Goal: Information Seeking & Learning: Learn about a topic

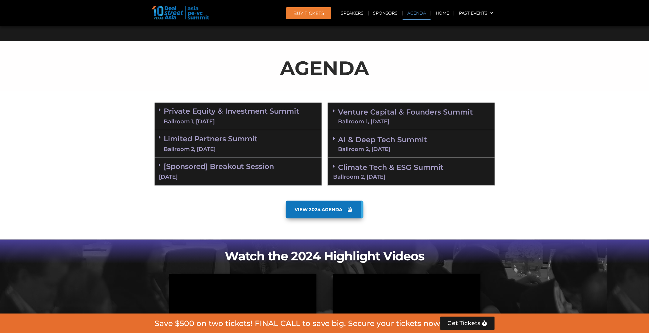
scroll to position [301, 0]
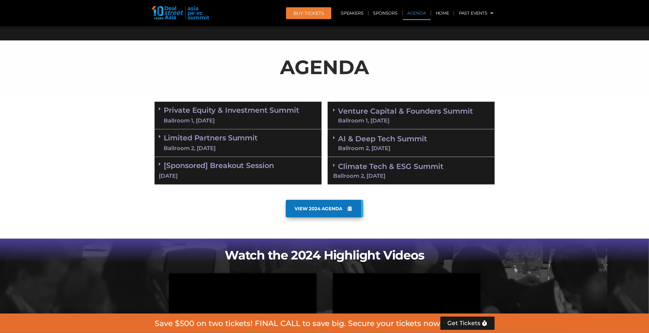
click at [246, 117] on div "Ballroom 1, [DATE]" at bounding box center [231, 121] width 135 height 8
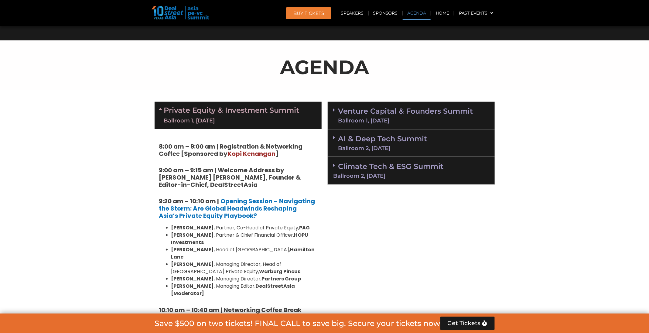
click at [381, 108] on link "Venture Capital & Founders​ Summit Ballroom 1, [DATE]" at bounding box center [405, 116] width 135 height 16
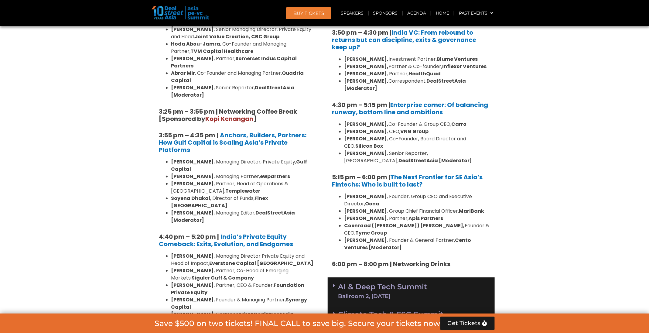
scroll to position [1169, 0]
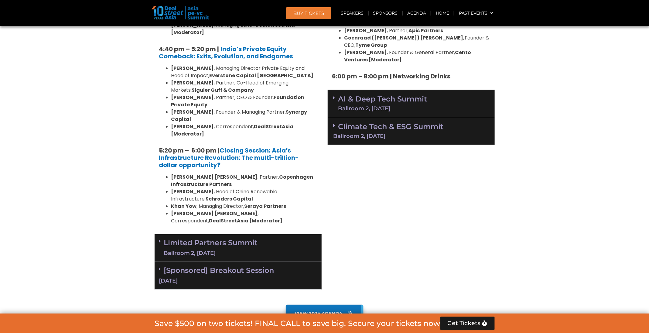
click at [375, 106] on div "Ballroom 2, [DATE]" at bounding box center [382, 108] width 89 height 5
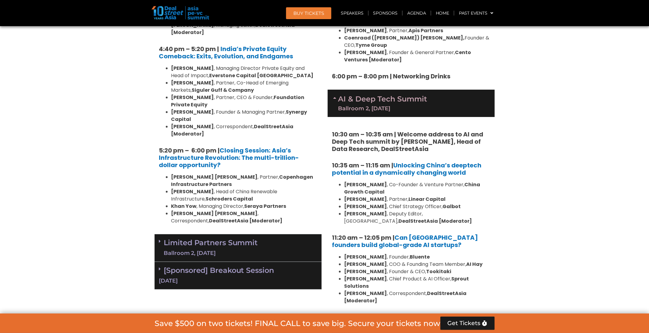
click at [303, 234] on div "Limited Partners [GEOGRAPHIC_DATA] 2, [DATE]" at bounding box center [238, 248] width 167 height 28
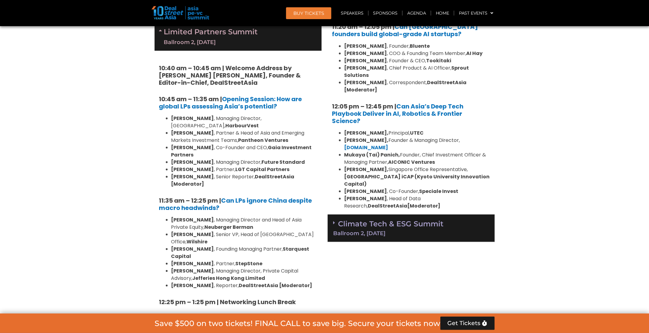
scroll to position [1379, 0]
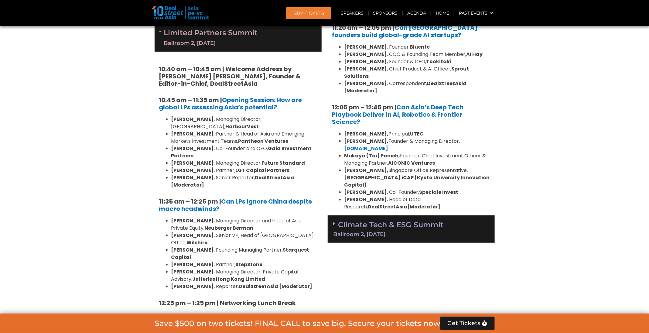
click at [355, 220] on link "Climate Tech & ESG Summit Ballroom 2, [DATE]" at bounding box center [412, 228] width 156 height 17
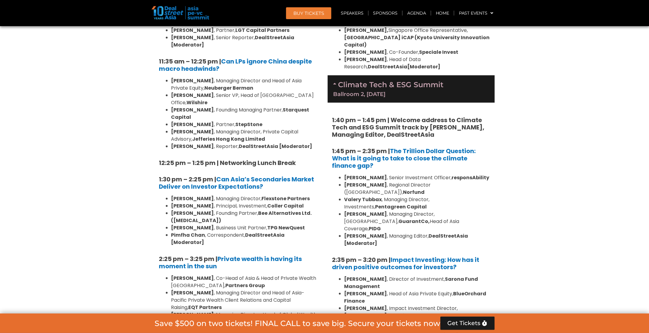
scroll to position [1510, 0]
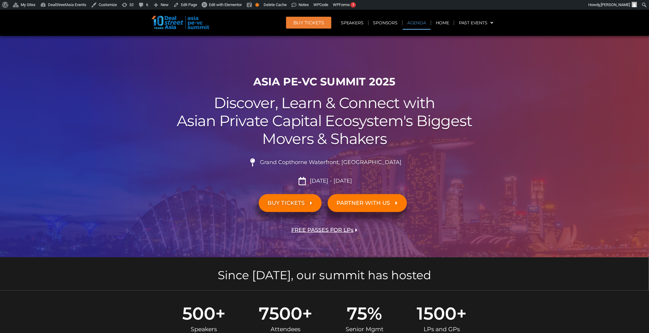
click at [415, 23] on link "Agenda" at bounding box center [417, 23] width 28 height 14
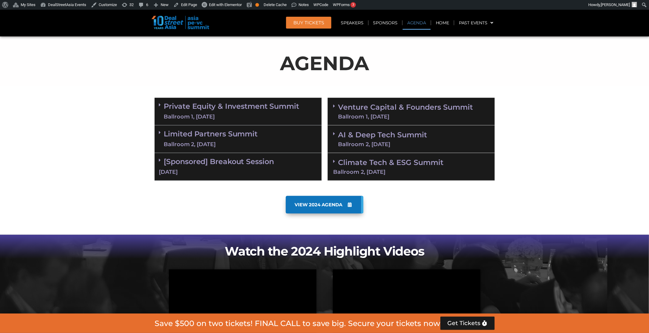
scroll to position [318, 0]
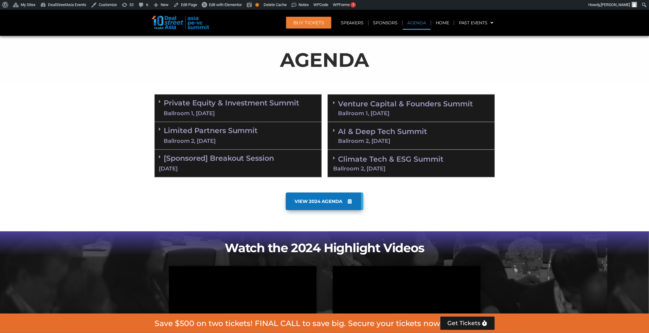
click at [425, 93] on div "Venture Capital & Founders​ Summit Ballroom 1, 11 Sept 8:00 am – 9:00 am | Regi…" at bounding box center [411, 135] width 173 height 89
click at [424, 106] on link "Venture Capital & Founders​ Summit Ballroom 1, [DATE]" at bounding box center [405, 108] width 135 height 16
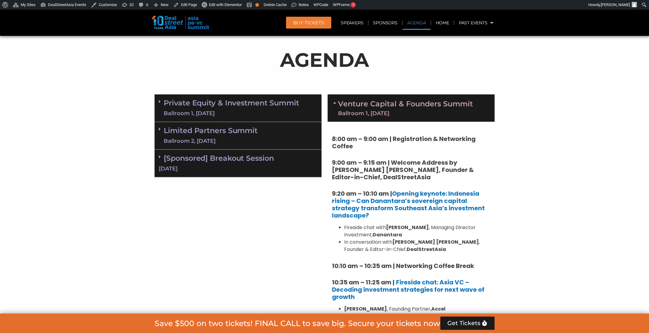
click at [424, 106] on link "Venture Capital & Founders​ Summit Ballroom 1, [DATE]" at bounding box center [405, 108] width 135 height 16
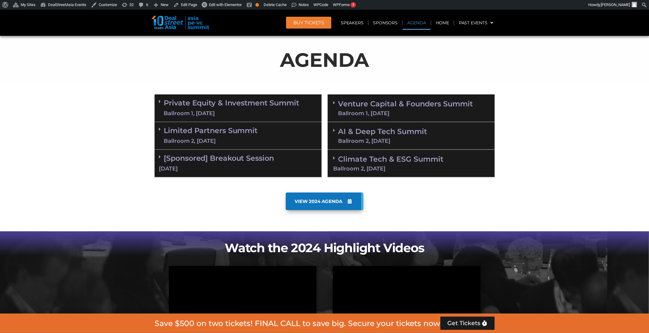
click at [412, 156] on link "Climate Tech & ESG Summit Ballroom 2, [DATE]" at bounding box center [412, 163] width 156 height 17
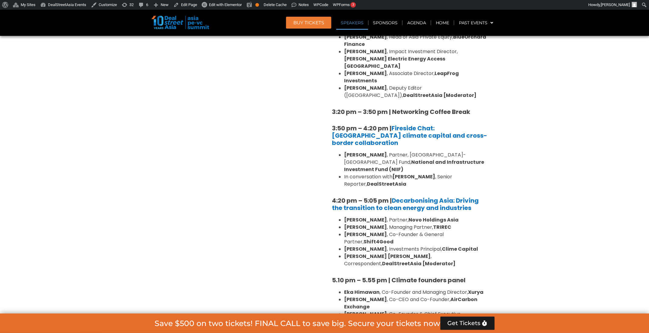
scroll to position [647, 0]
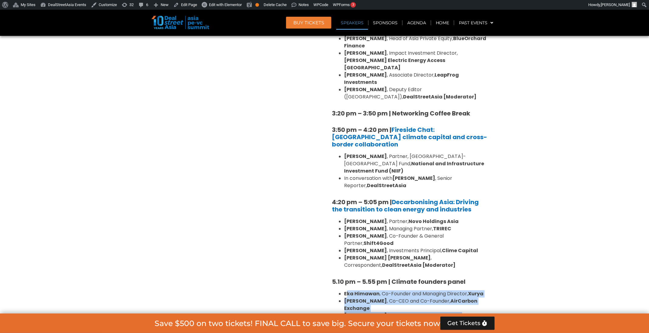
drag, startPoint x: 490, startPoint y: 280, endPoint x: 334, endPoint y: 240, distance: 160.6
click at [334, 290] on ul "Eka Himawan , Co-Founder and Managing Director, Xurya Thomas McMahon , Co-CEO a…" at bounding box center [411, 312] width 158 height 44
copy ul "Eka Himawan , Co-Founder and Managing Director, Xurya Thomas McMahon , Co-CEO a…"
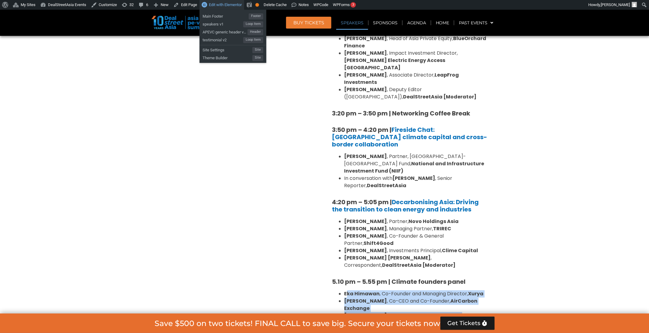
click at [222, 7] on link "Edit with Elementor" at bounding box center [222, 5] width 45 height 10
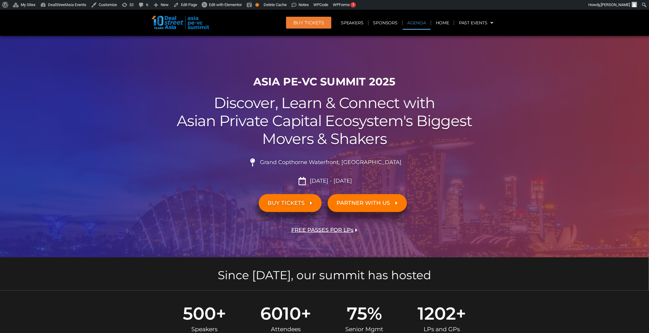
click at [424, 18] on link "Agenda" at bounding box center [417, 23] width 28 height 14
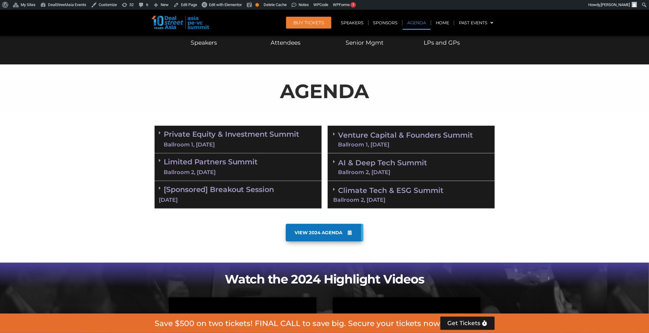
scroll to position [318, 0]
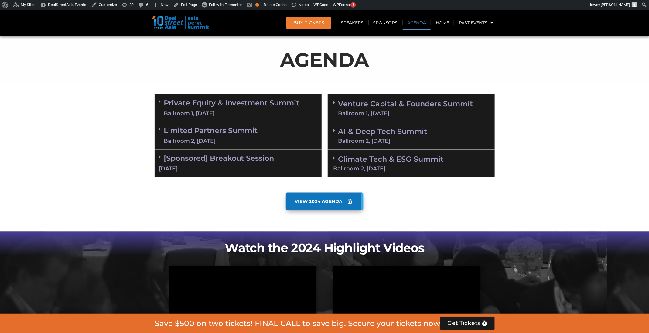
click at [402, 166] on div "Ballroom 2, [DATE]" at bounding box center [412, 168] width 156 height 5
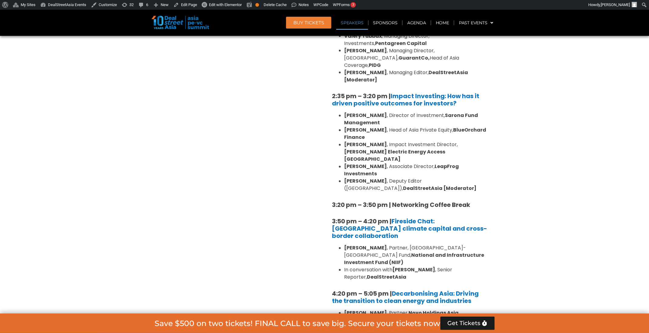
scroll to position [554, 0]
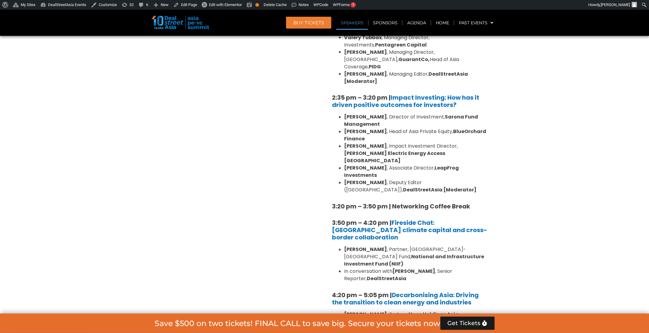
click at [317, 21] on span "BUY Tickets" at bounding box center [308, 22] width 31 height 5
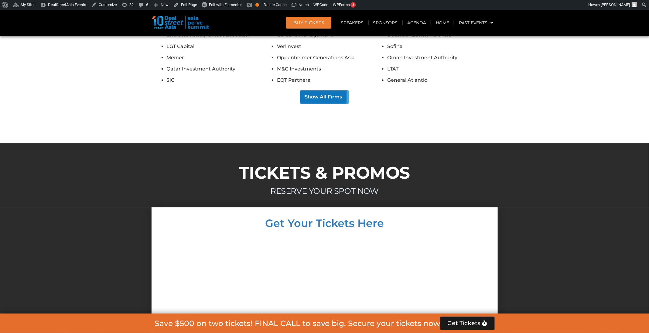
scroll to position [6023, 0]
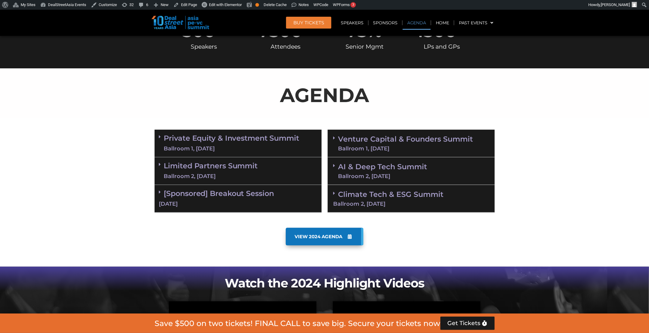
scroll to position [282, 0]
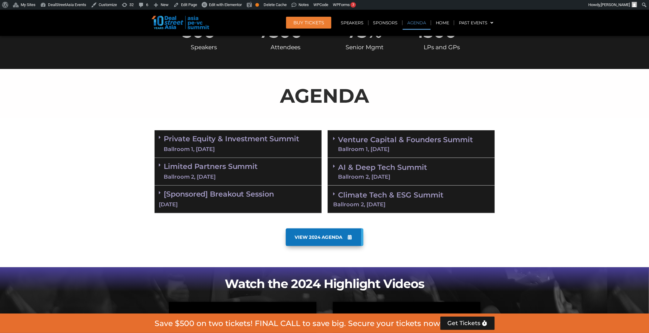
click at [259, 135] on link "Private Equity & Investment Summit Ballroom 1, [DATE]" at bounding box center [231, 144] width 135 height 18
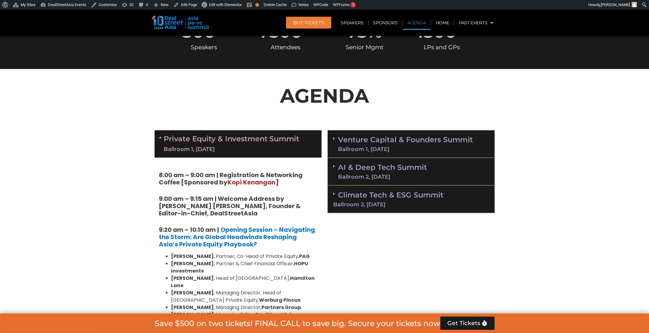
click at [260, 147] on div "Ballroom 1, [DATE]" at bounding box center [231, 149] width 135 height 8
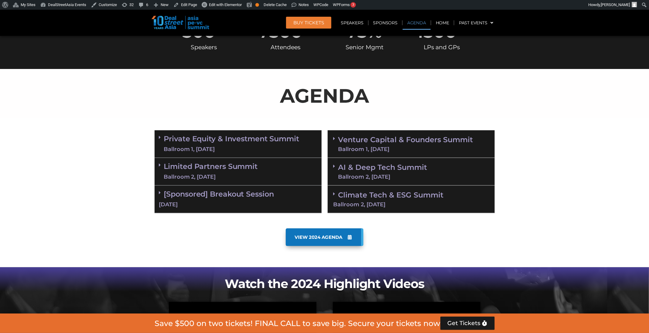
scroll to position [282, 0]
click at [389, 148] on div "Ballroom 1, [DATE]" at bounding box center [405, 148] width 135 height 5
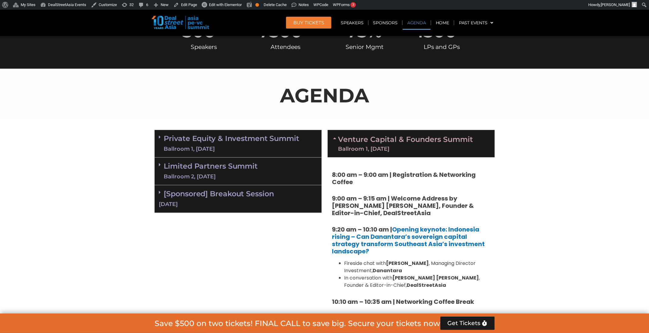
click at [274, 144] on link "Private Equity & Investment Summit Ballroom 1, 10 Sept" at bounding box center [231, 144] width 135 height 18
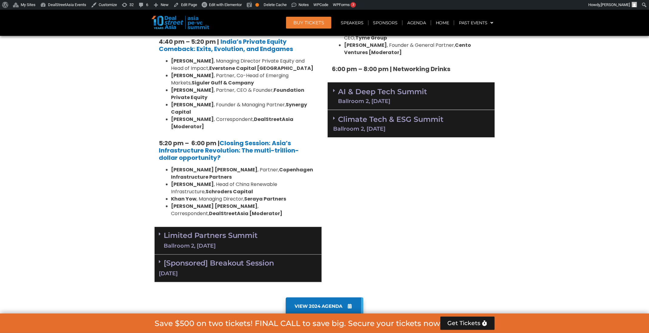
scroll to position [1187, 0]
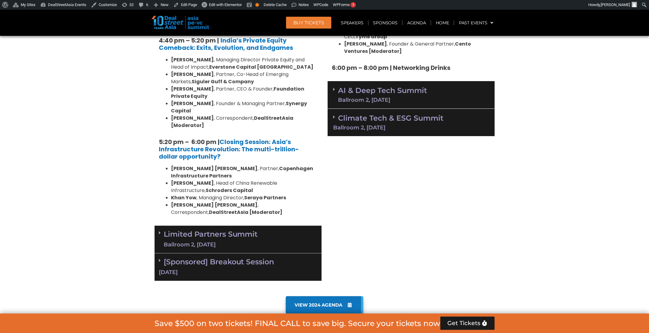
click at [348, 97] on div "Ballroom 2, [DATE]" at bounding box center [382, 99] width 89 height 5
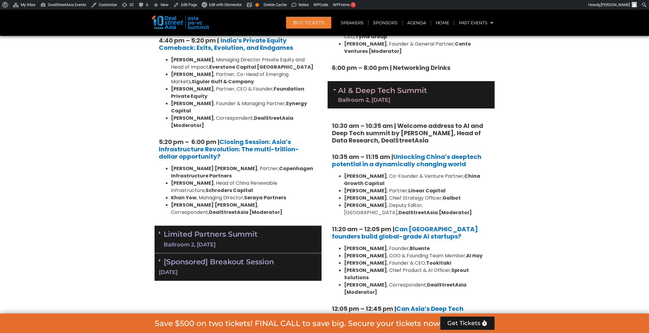
click at [298, 226] on div "Limited Partners Summit Ballroom 2, 10 Sept" at bounding box center [238, 240] width 167 height 28
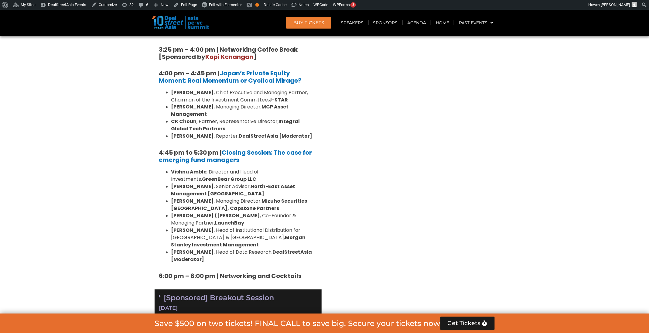
scroll to position [1847, 0]
click at [279, 304] on div "[DATE]" at bounding box center [238, 308] width 158 height 8
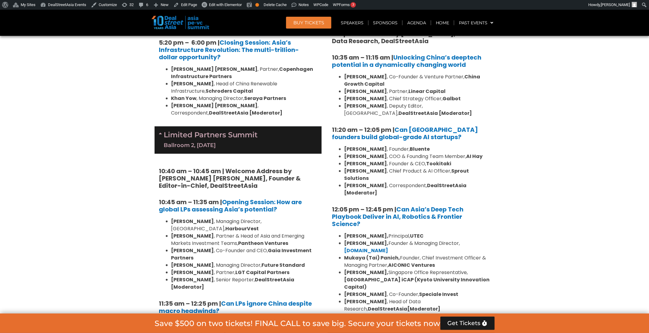
scroll to position [1286, 0]
click at [365, 318] on div "Climate Tech & ESG Summit Ballroom 2, 11 Sept" at bounding box center [411, 332] width 167 height 28
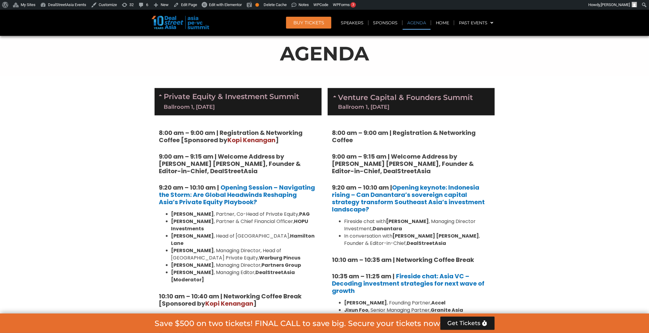
scroll to position [324, 0]
drag, startPoint x: 294, startPoint y: 94, endPoint x: 549, endPoint y: 151, distance: 261.4
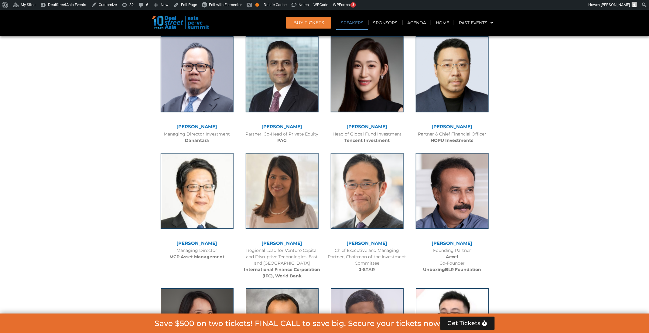
scroll to position [685, 0]
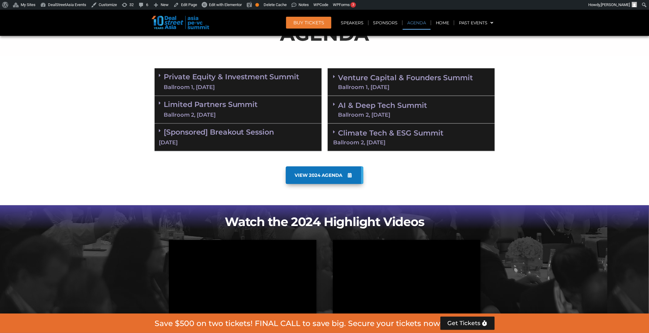
scroll to position [344, 0]
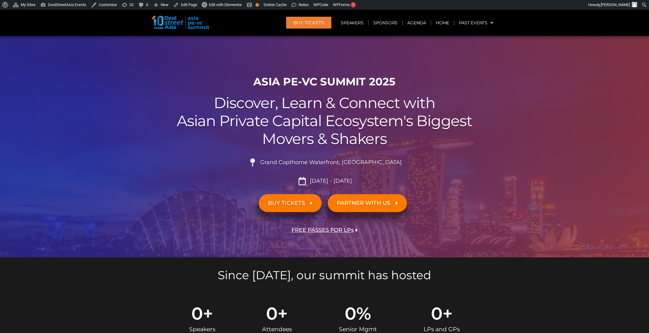
scroll to position [5572, 0]
